Goal: Task Accomplishment & Management: Use online tool/utility

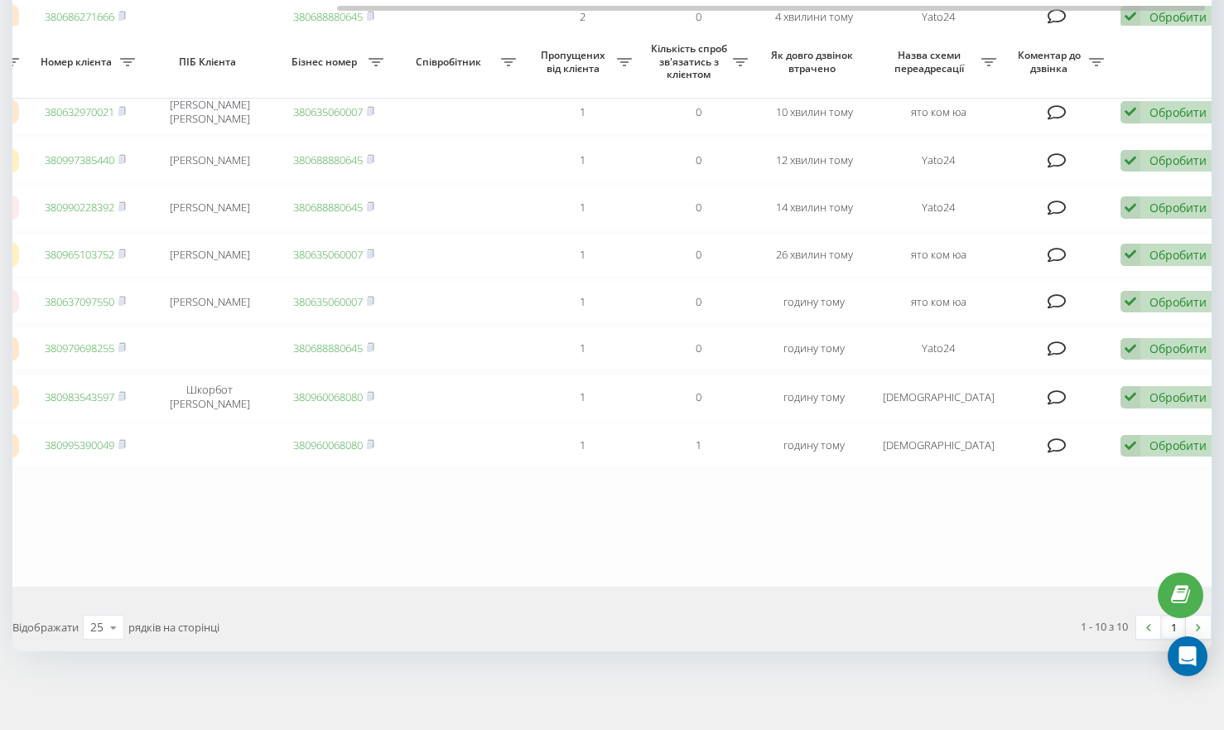
scroll to position [0, 457]
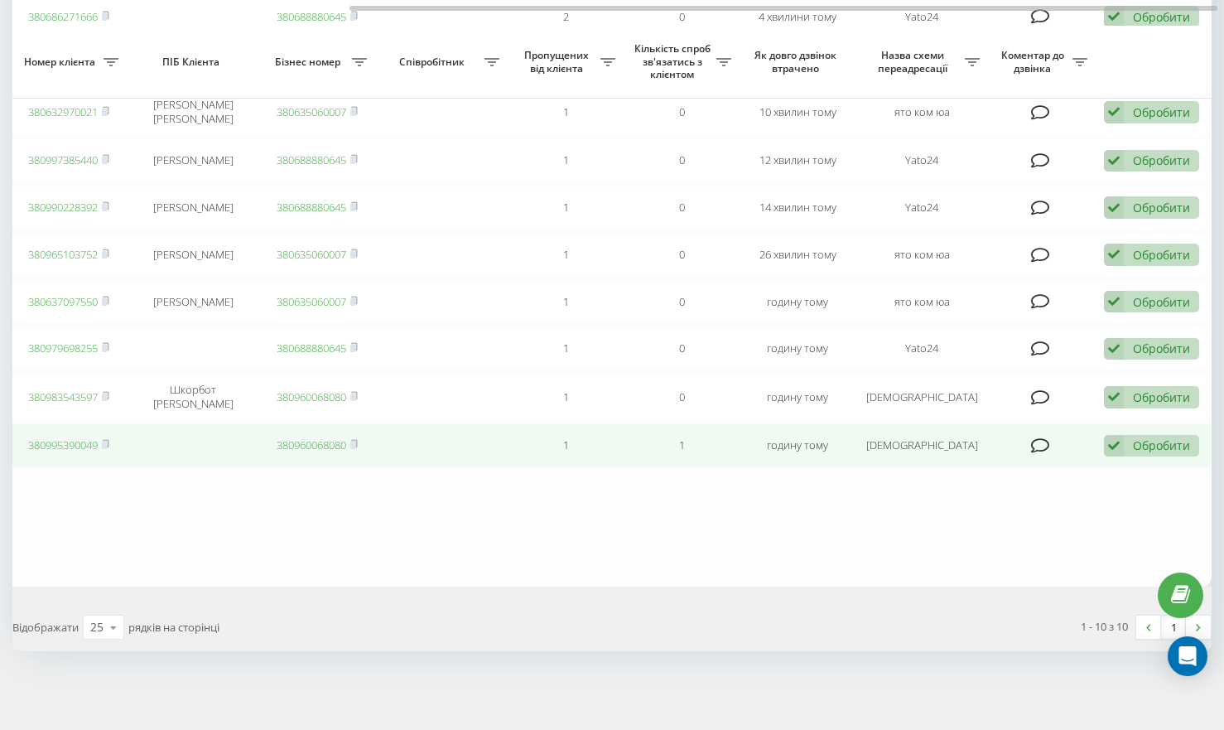
click at [1121, 442] on icon at bounding box center [1114, 446] width 20 height 22
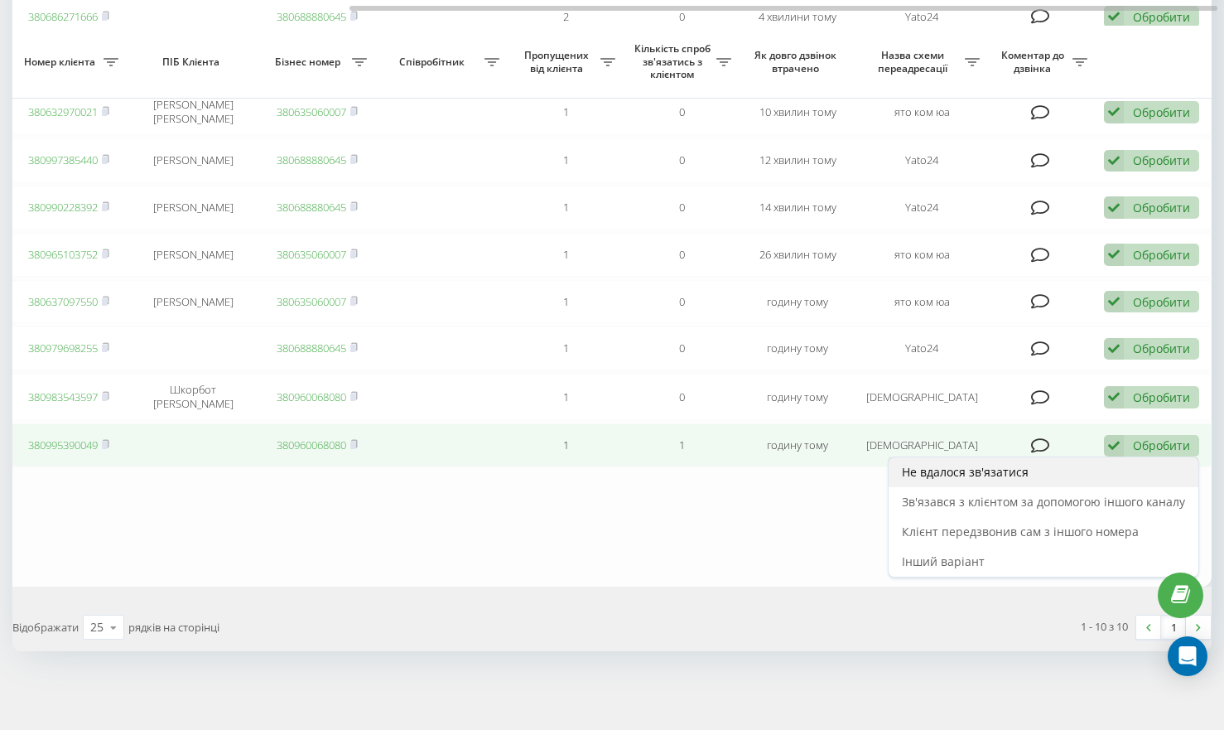
click at [997, 475] on span "Не вдалося зв'язатися" at bounding box center [965, 472] width 127 height 16
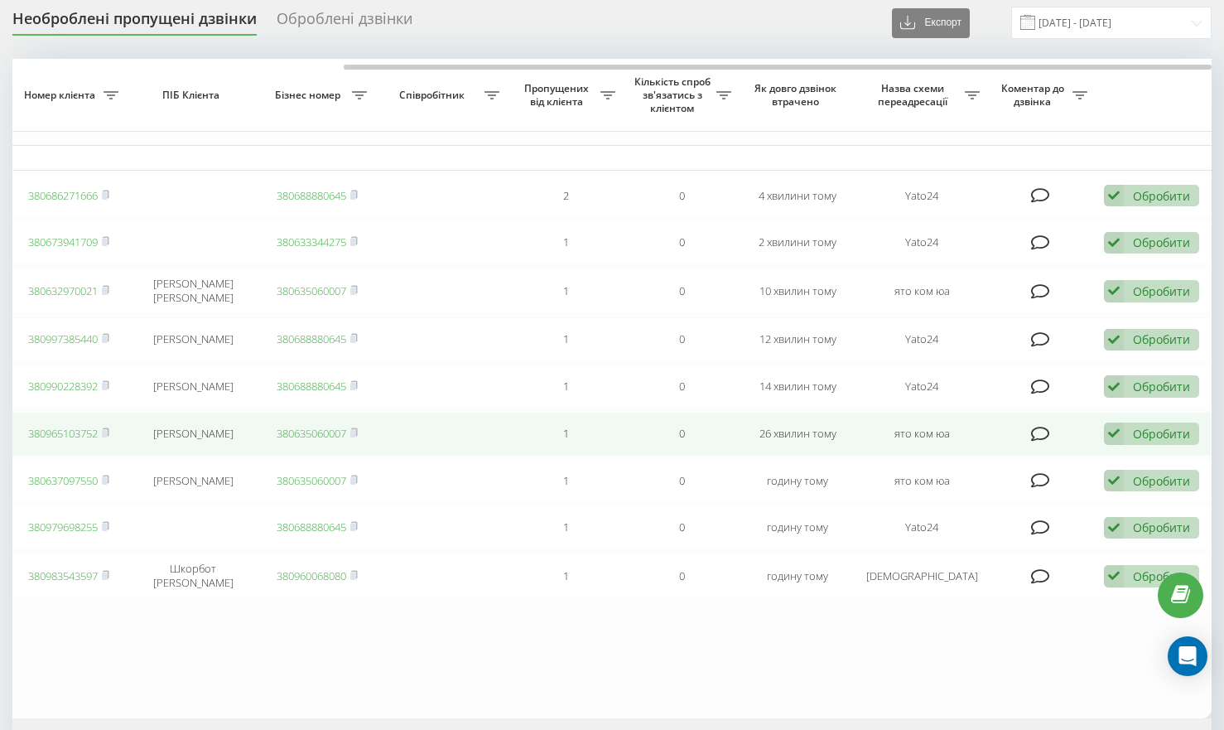
click at [1097, 442] on td "Обробити Не вдалося зв'язатися Зв'язався з клієнтом за допомогою іншого каналу …" at bounding box center [1154, 434] width 116 height 44
click at [1107, 443] on icon at bounding box center [1114, 433] width 20 height 22
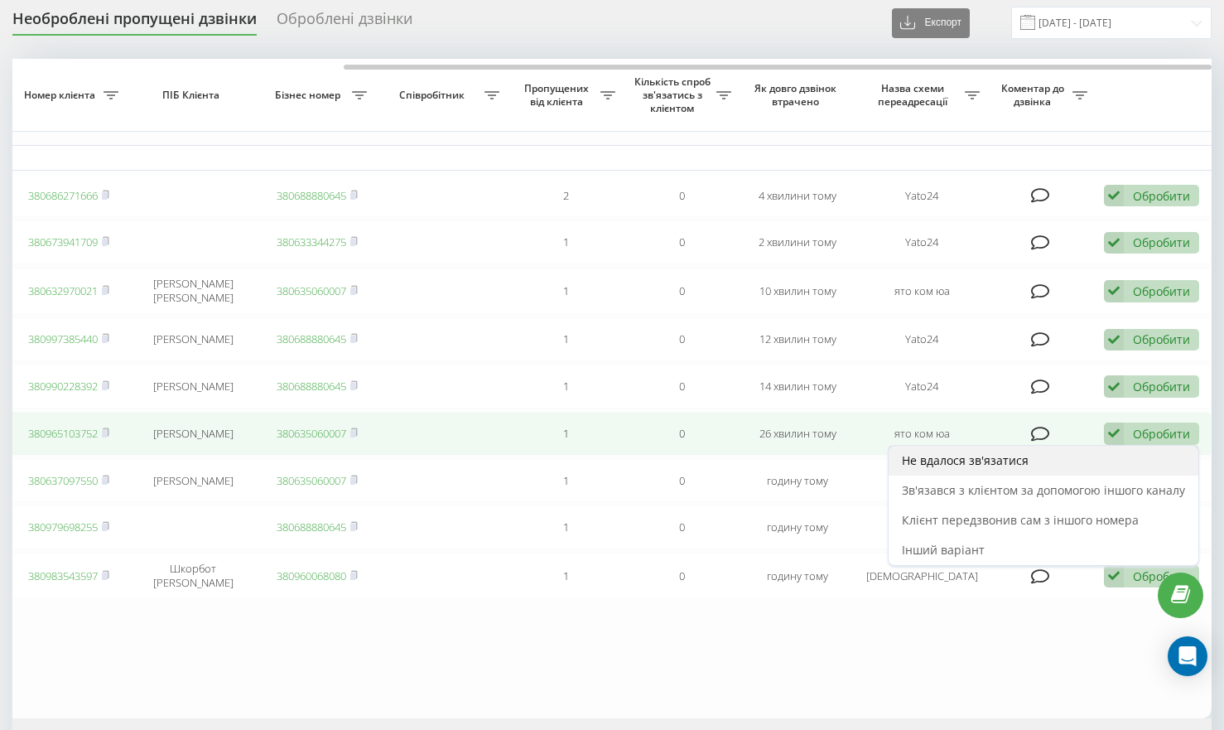
click at [1039, 475] on div "Не вдалося зв'язатися" at bounding box center [1044, 461] width 310 height 30
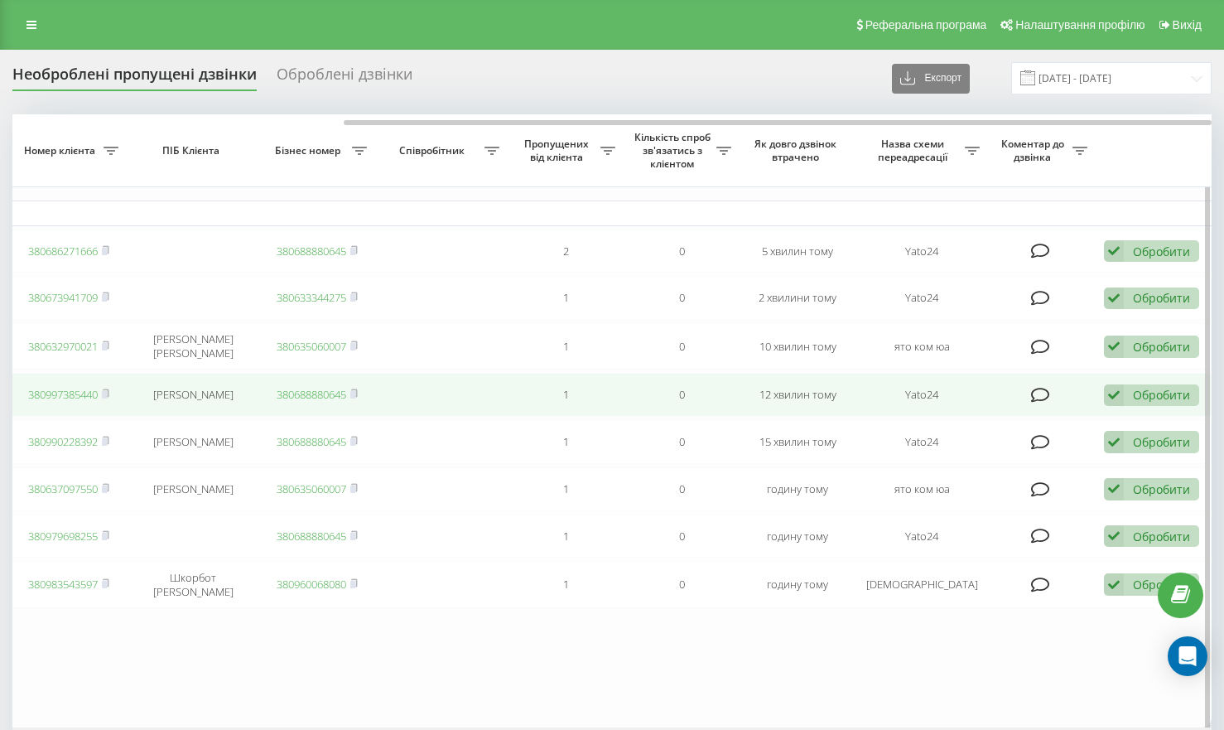
click at [1107, 395] on icon at bounding box center [1114, 395] width 20 height 22
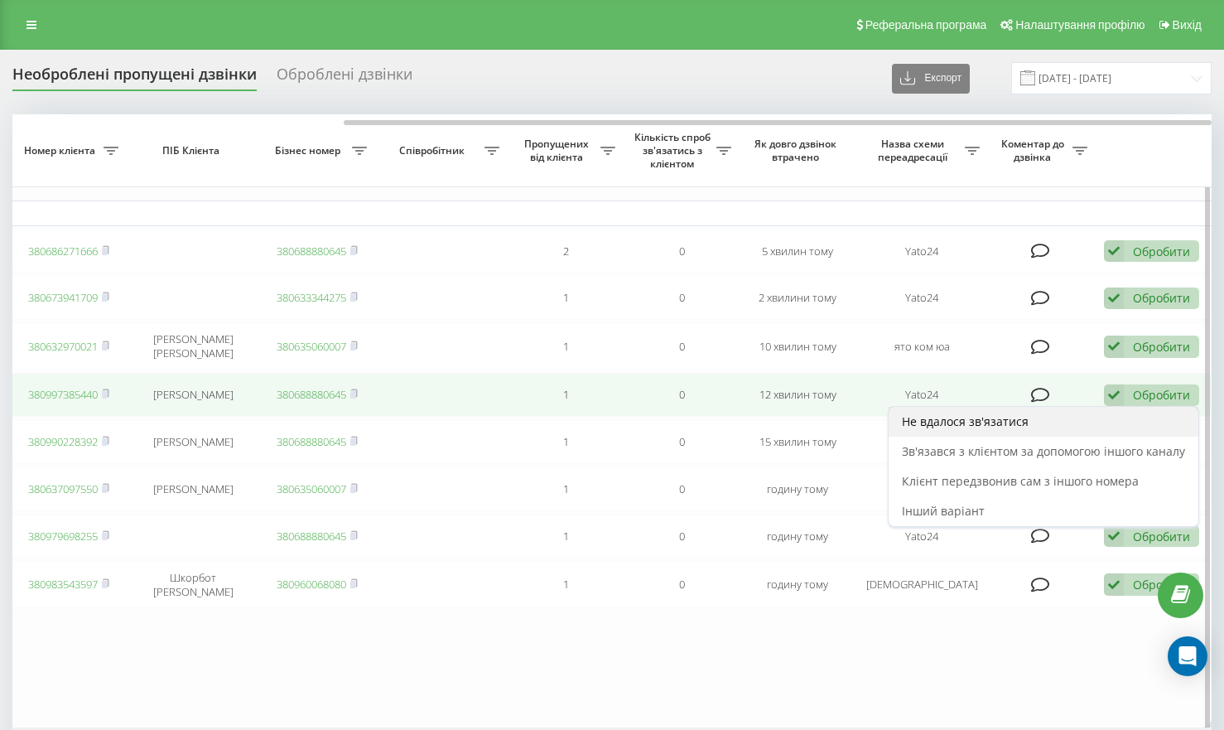
click at [1036, 426] on div "Не вдалося зв'язатися" at bounding box center [1044, 422] width 310 height 30
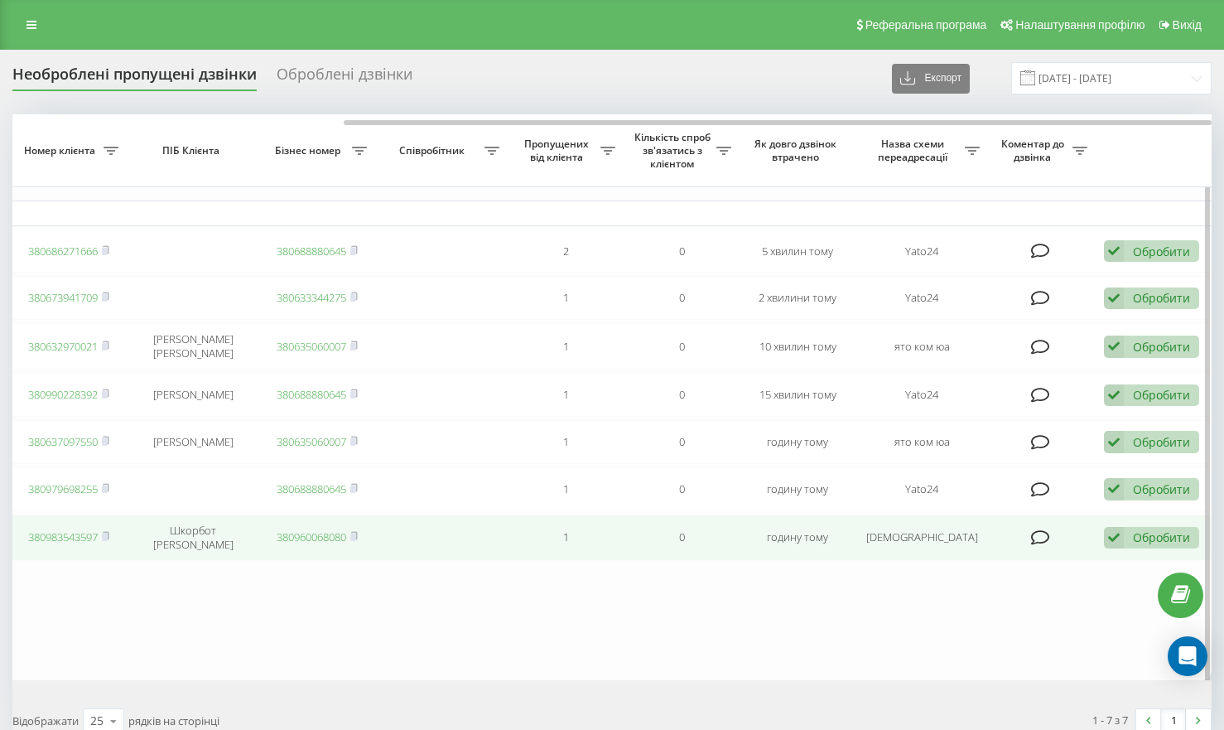
click at [1121, 549] on icon at bounding box center [1114, 538] width 20 height 22
click at [1104, 549] on icon at bounding box center [1114, 538] width 20 height 22
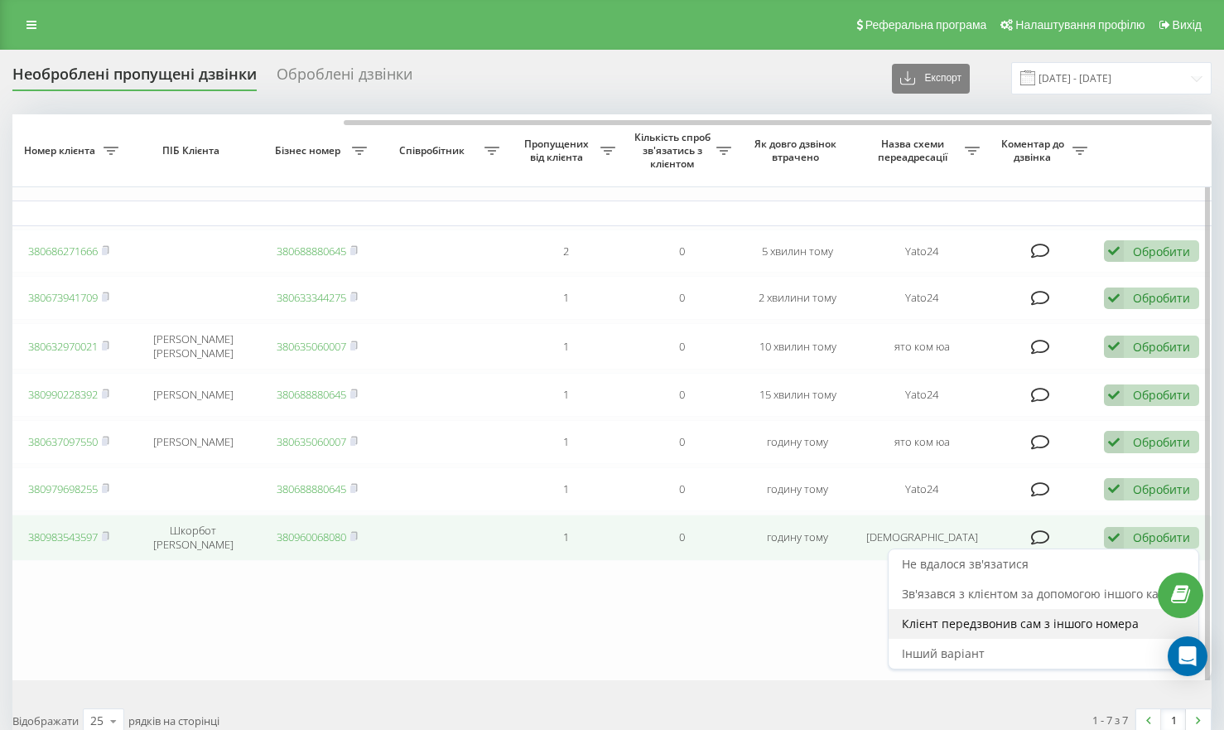
click at [1041, 631] on span "Клієнт передзвонив сам з іншого номера" at bounding box center [1020, 623] width 237 height 16
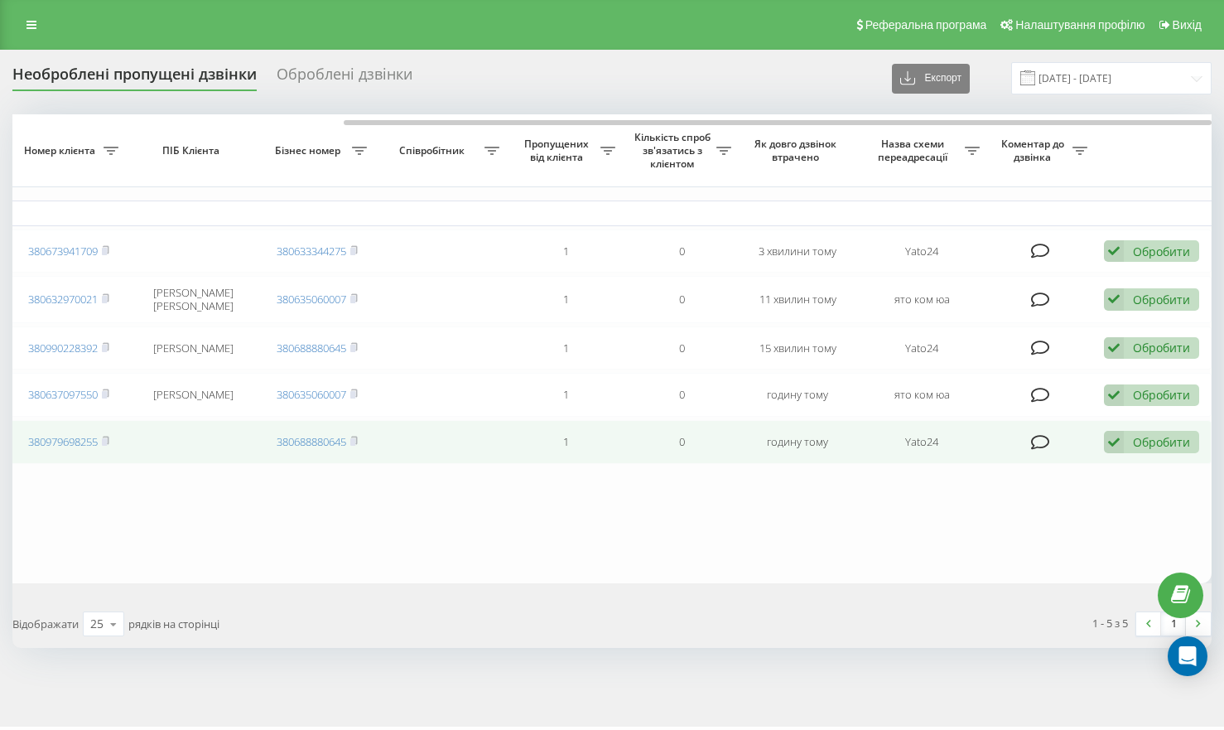
click at [1134, 448] on div "Обробити" at bounding box center [1161, 442] width 57 height 16
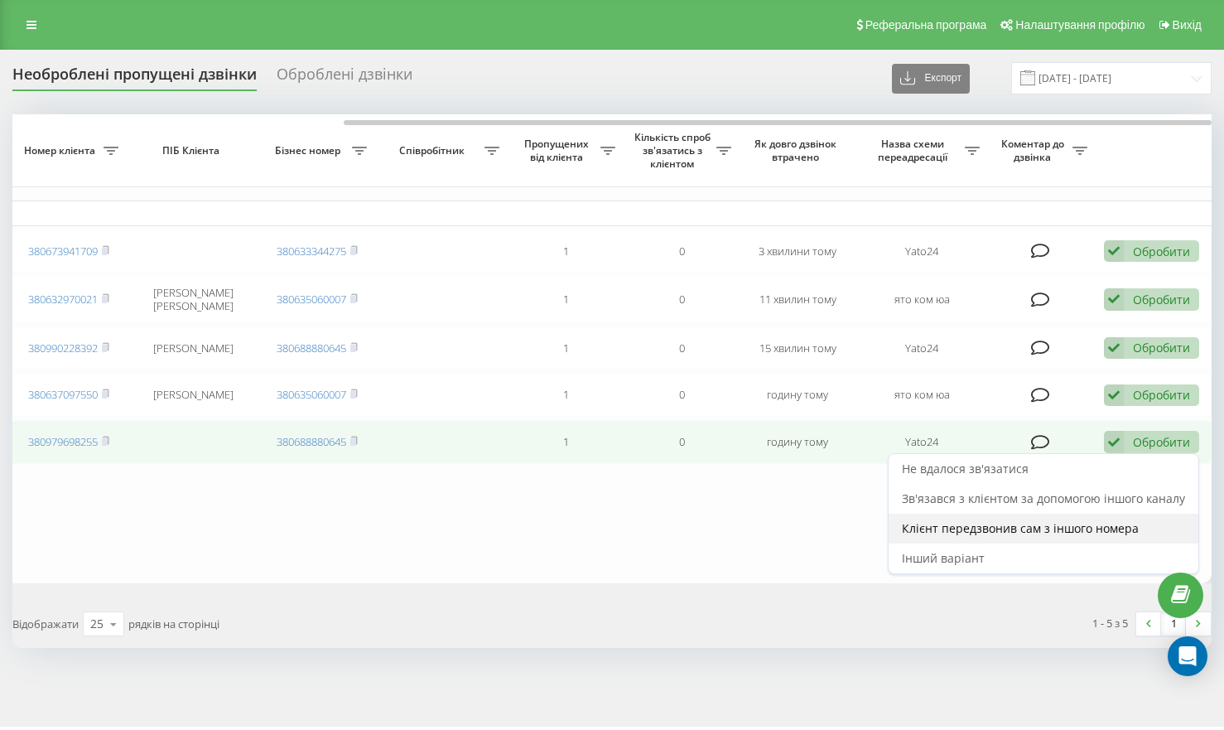
click at [1010, 528] on div "Клієнт передзвонив сам з іншого номера" at bounding box center [1044, 529] width 310 height 30
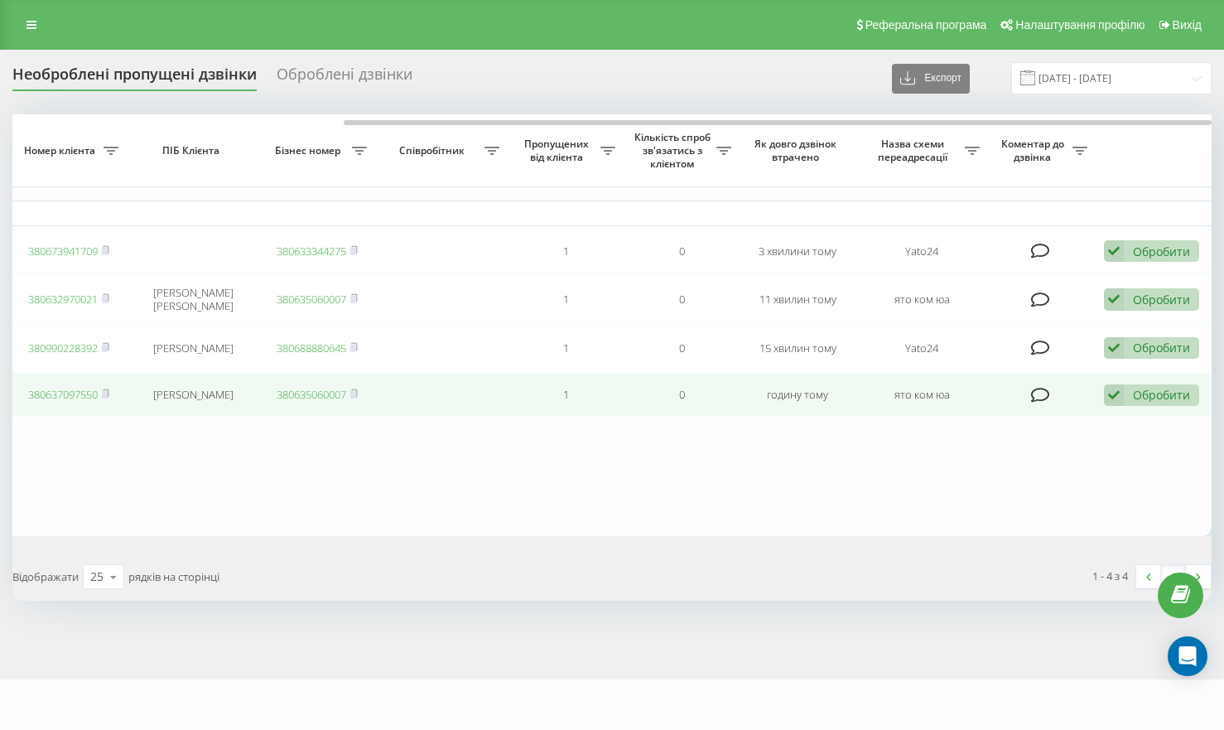
click at [1112, 399] on icon at bounding box center [1114, 395] width 20 height 22
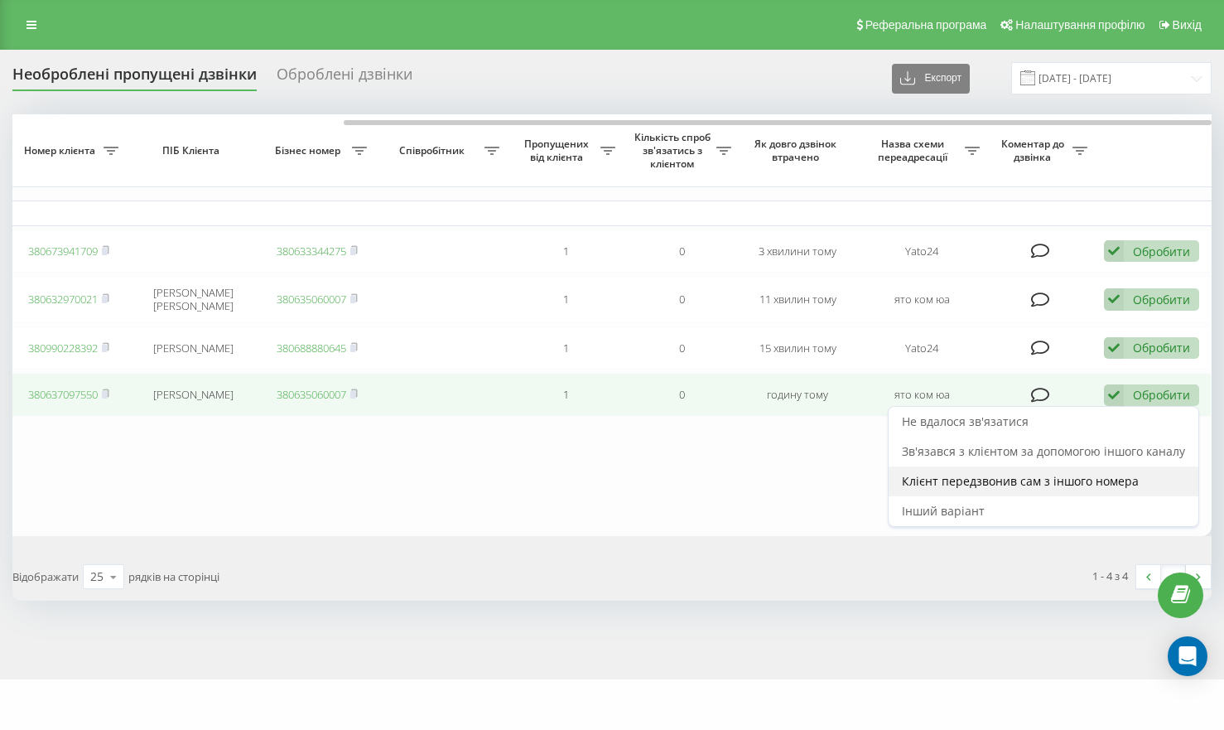
click at [997, 481] on span "Клієнт передзвонив сам з іншого номера" at bounding box center [1020, 481] width 237 height 16
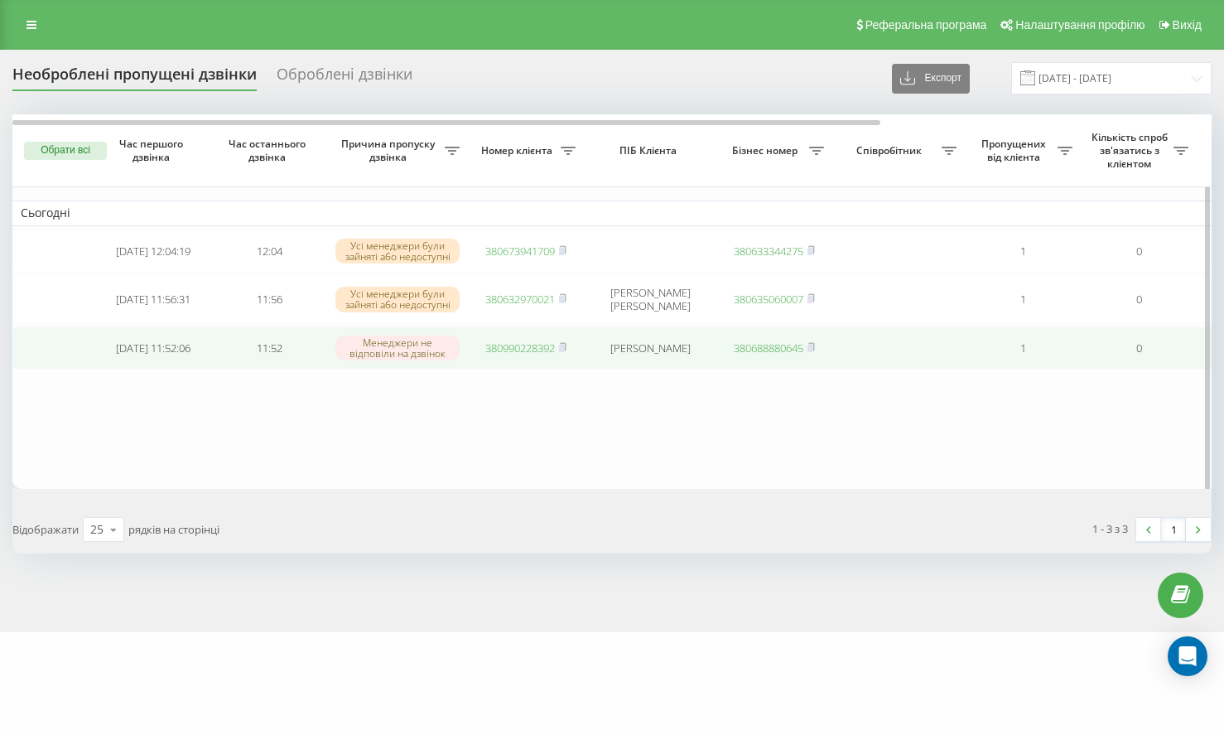
click at [533, 349] on link "380990228392" at bounding box center [520, 347] width 70 height 15
